Goal: Find specific page/section: Find specific page/section

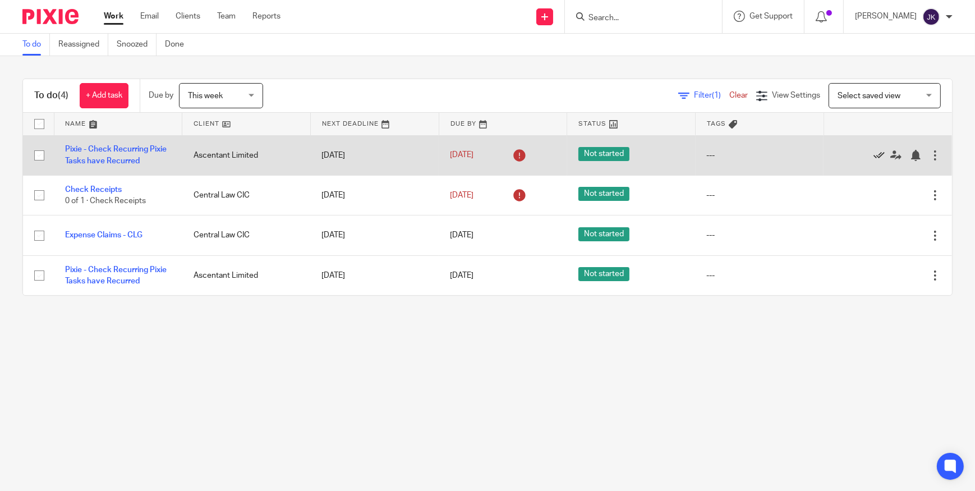
click at [873, 154] on icon at bounding box center [878, 155] width 11 height 11
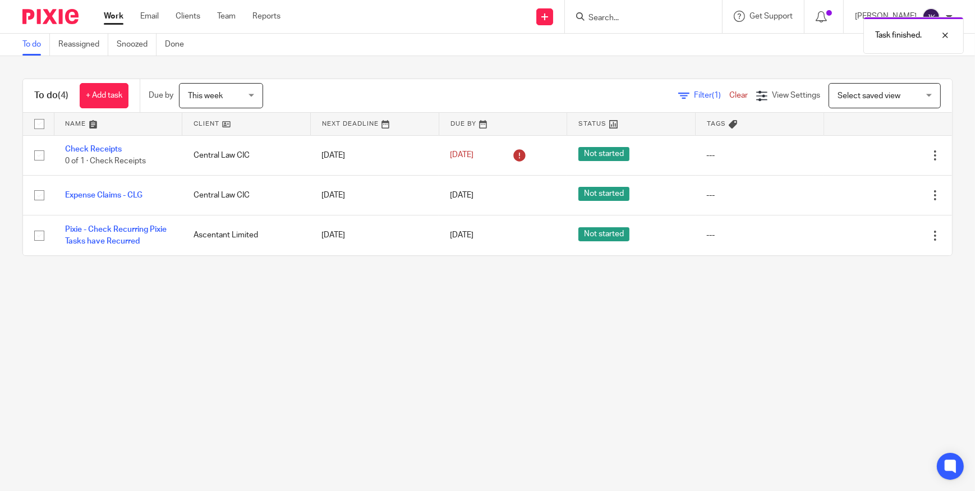
click at [873, 154] on icon at bounding box center [878, 155] width 11 height 11
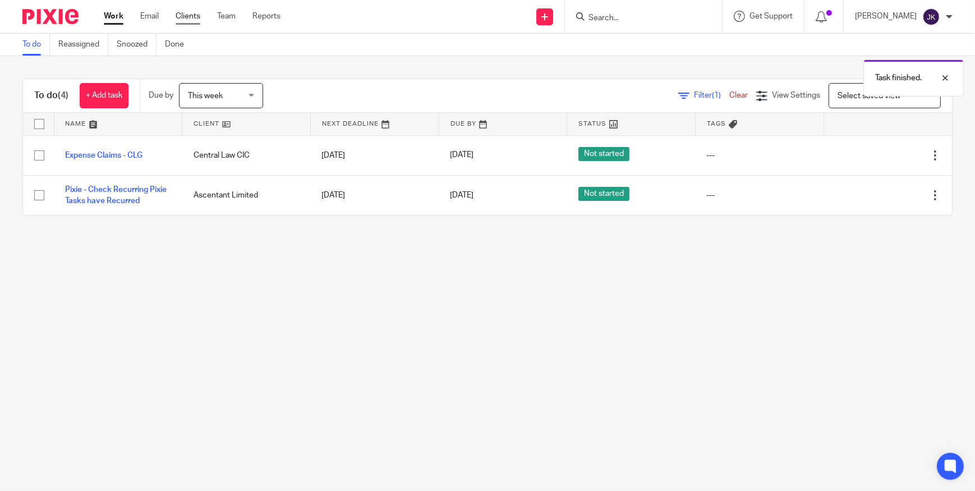
click at [191, 16] on link "Clients" at bounding box center [188, 16] width 25 height 11
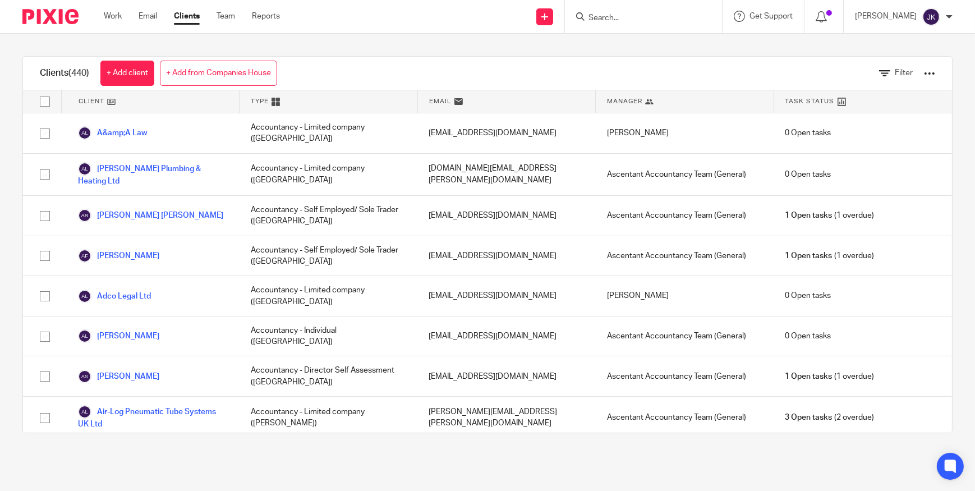
click at [924, 68] on div at bounding box center [929, 73] width 11 height 11
click at [843, 151] on button "Export client services" at bounding box center [809, 147] width 93 height 15
